Goal: Task Accomplishment & Management: Manage account settings

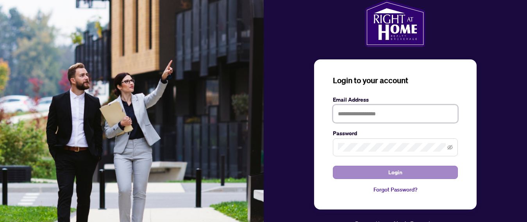
type input "**********"
click at [398, 171] on span "Login" at bounding box center [396, 172] width 14 height 13
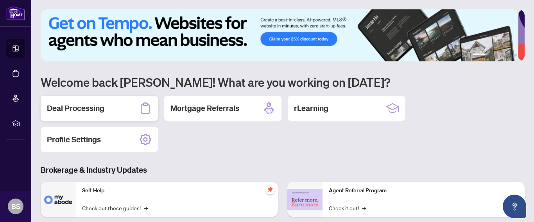
click at [72, 106] on h2 "Deal Processing" at bounding box center [75, 108] width 57 height 11
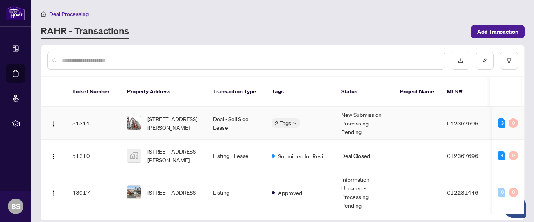
click at [79, 112] on td "51311" at bounding box center [93, 123] width 55 height 32
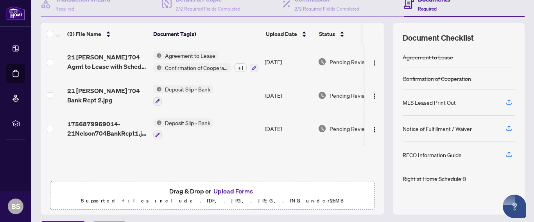
scroll to position [105, 0]
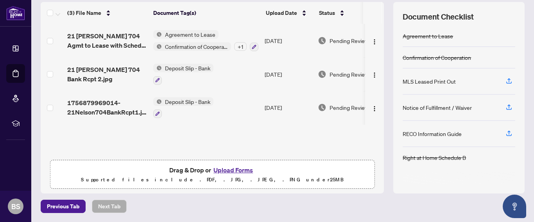
click at [231, 168] on button "Upload Forms" at bounding box center [233, 170] width 44 height 10
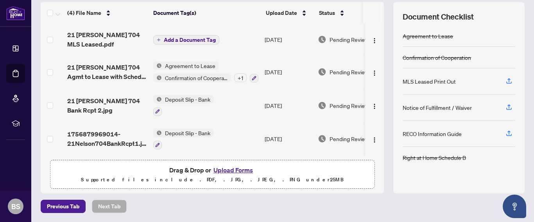
click at [186, 37] on span "Add a Document Tag" at bounding box center [190, 39] width 52 height 5
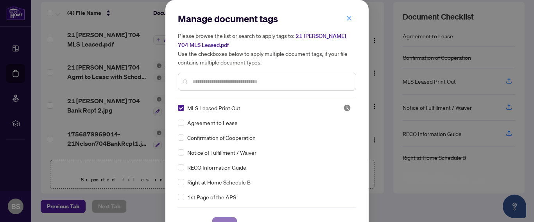
click at [224, 218] on span "Save" at bounding box center [224, 224] width 12 height 13
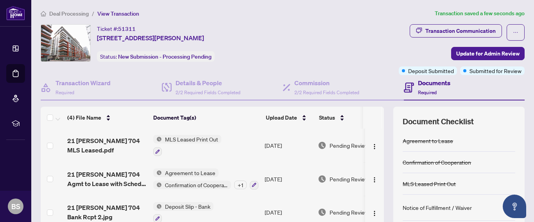
scroll to position [0, 0]
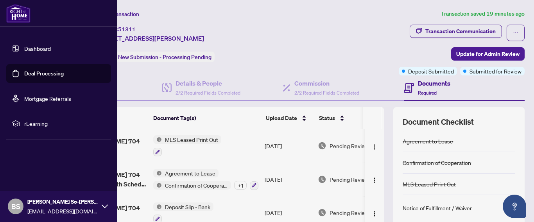
click at [40, 71] on link "Deal Processing" at bounding box center [43, 73] width 39 height 7
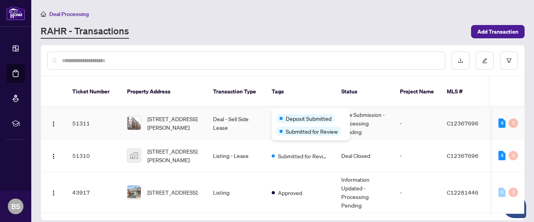
click at [290, 113] on div "Deposit Submitted Submitted for Review" at bounding box center [311, 125] width 78 height 32
